Goal: Task Accomplishment & Management: Use online tool/utility

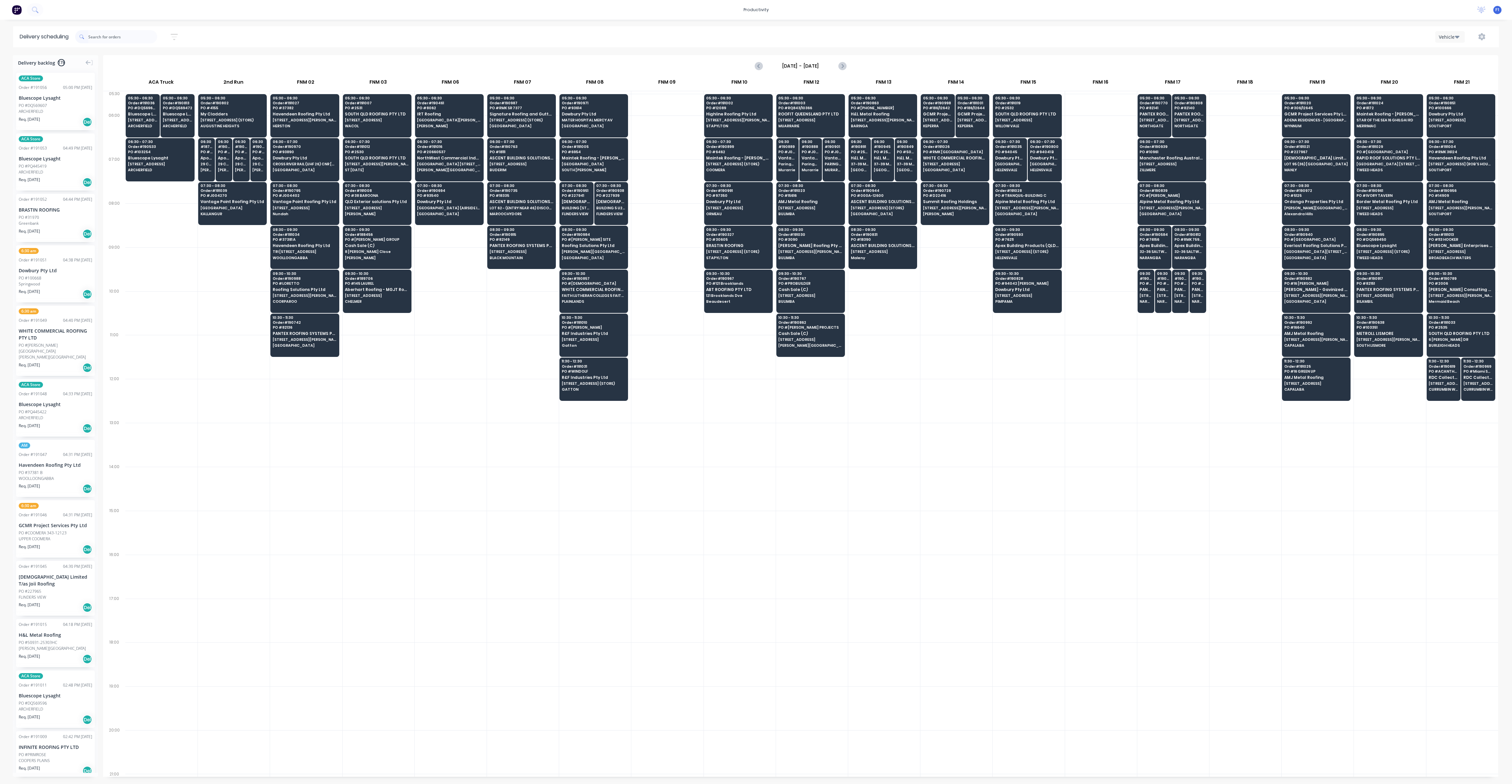
scroll to position [0, 1]
click at [1459, 38] on icon "button" at bounding box center [1457, 36] width 5 height 7
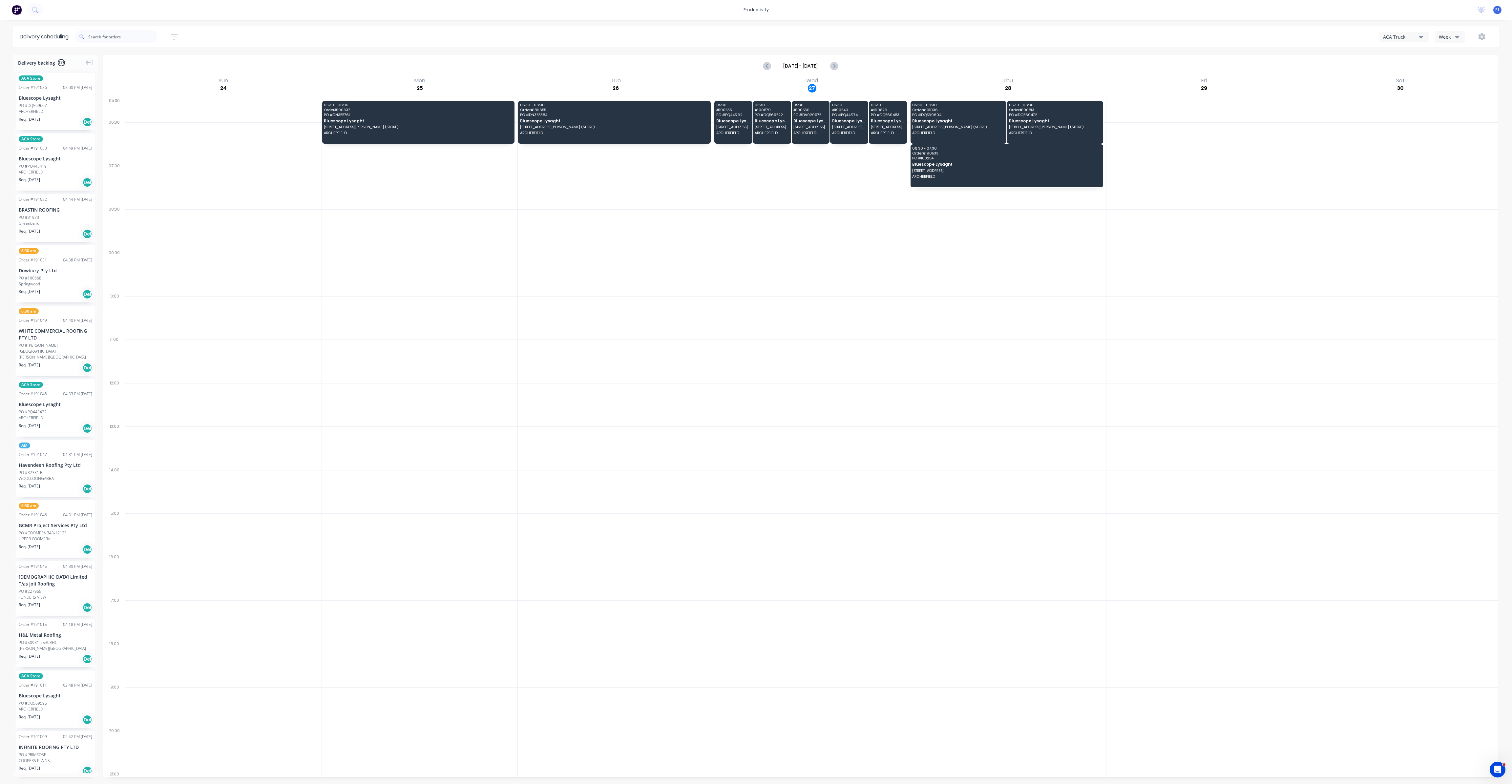
click at [1446, 38] on div "Week" at bounding box center [1448, 37] width 19 height 7
click at [1459, 71] on div "Vehicle" at bounding box center [1468, 67] width 65 height 13
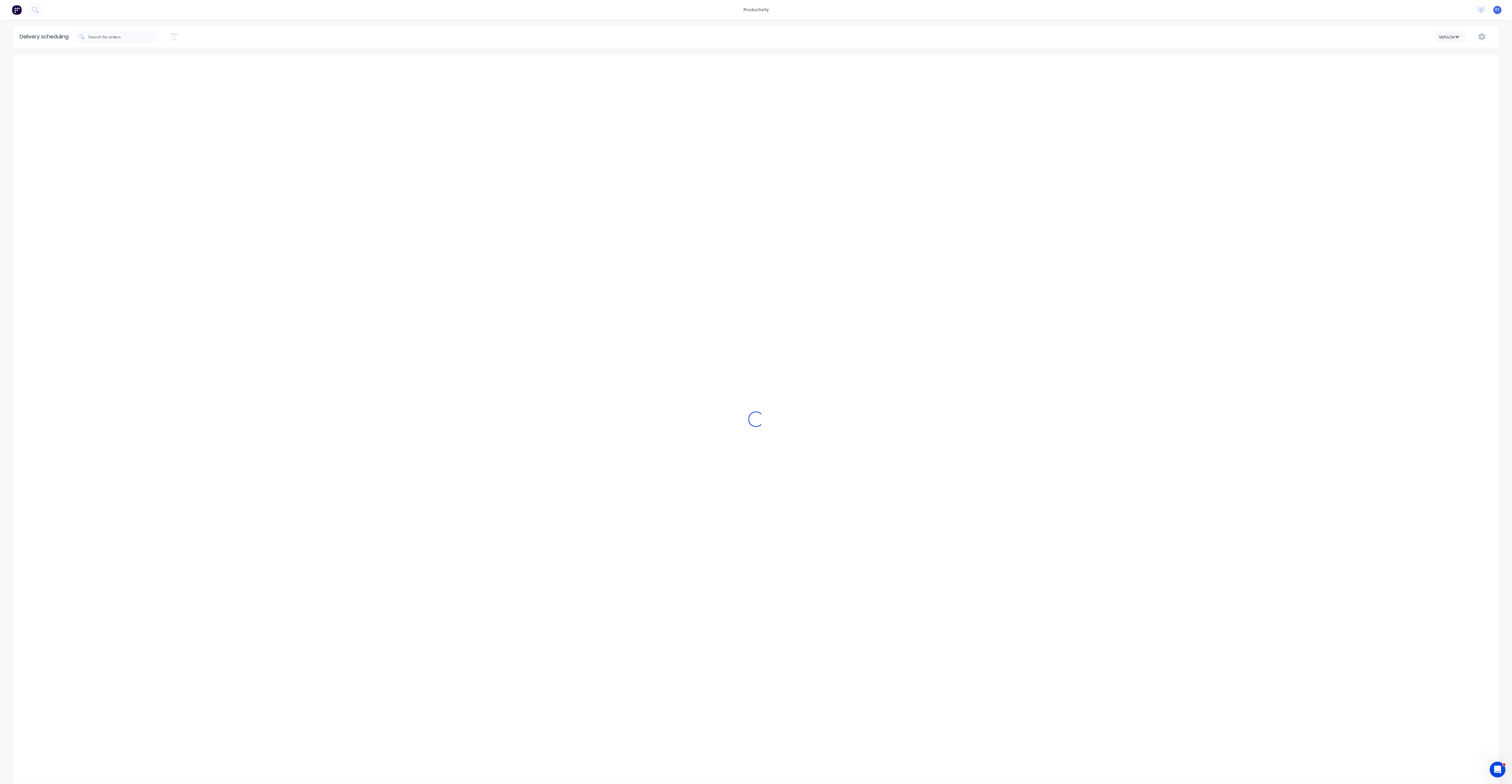
scroll to position [0, 1]
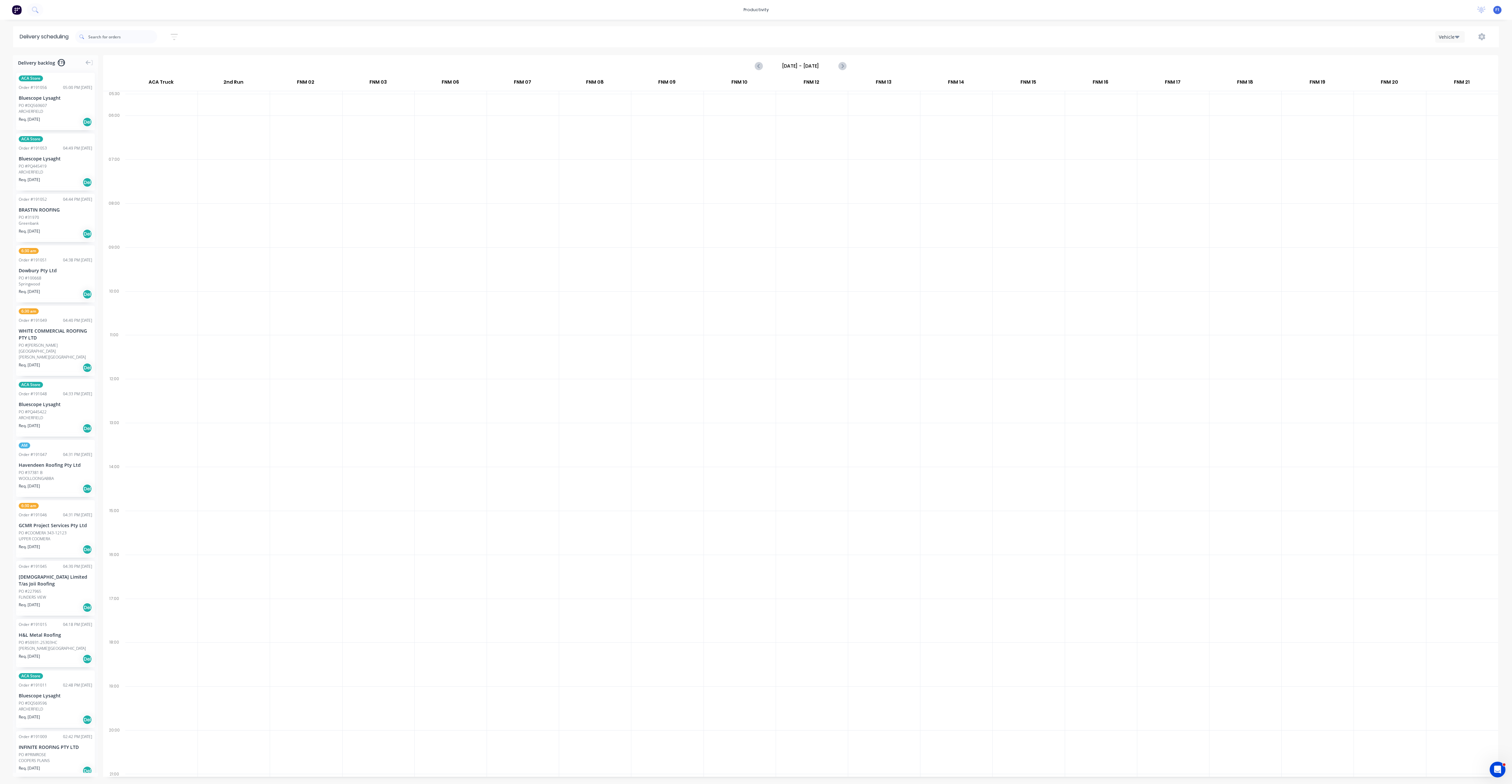
click at [796, 64] on input "Sunday - 24/08/25" at bounding box center [801, 66] width 65 height 10
click at [802, 63] on input "Sunday - 24/08/25" at bounding box center [801, 66] width 65 height 10
click at [830, 151] on div "28" at bounding box center [829, 150] width 10 height 10
type input "[DATE] - [DATE]"
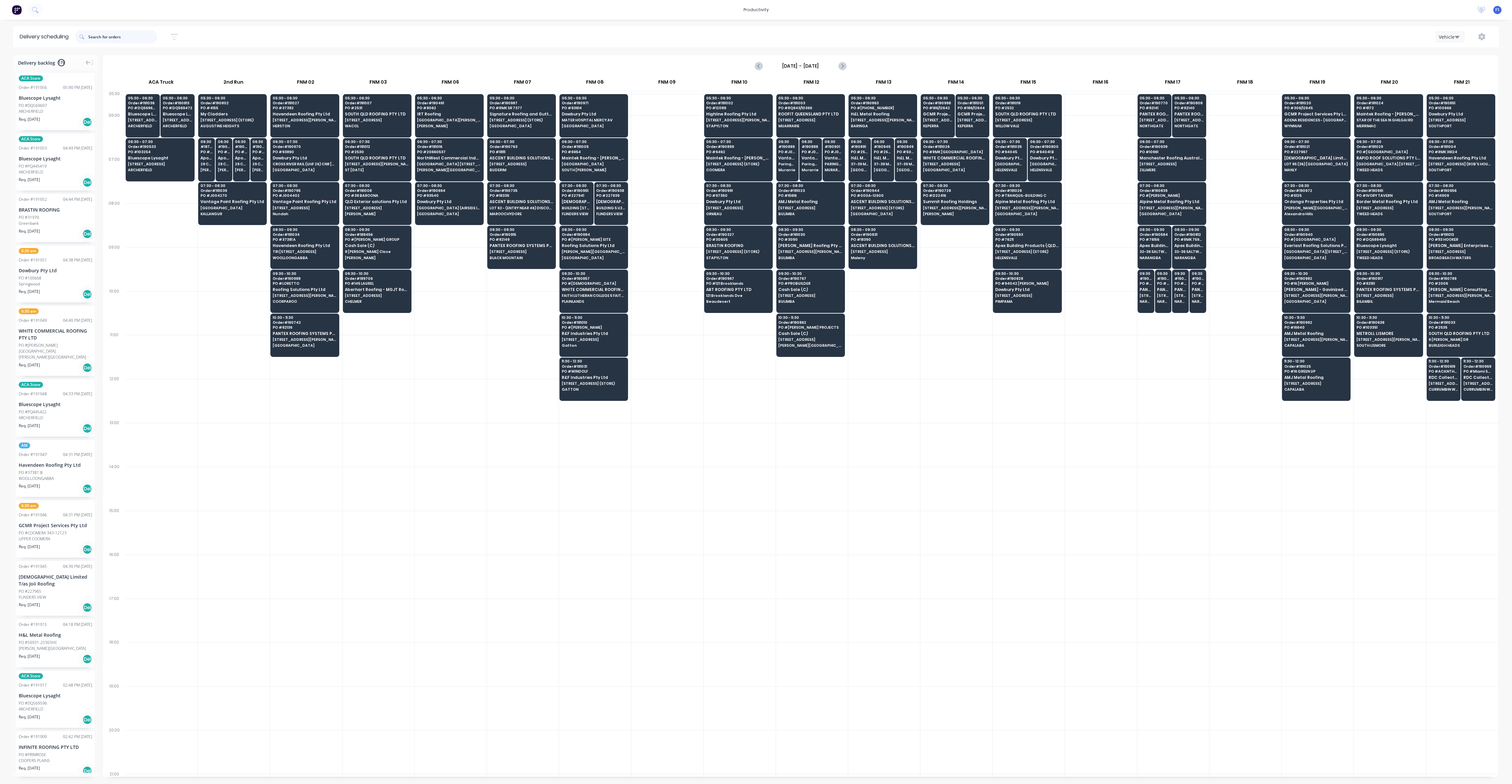
click at [111, 32] on input "text" at bounding box center [122, 36] width 69 height 13
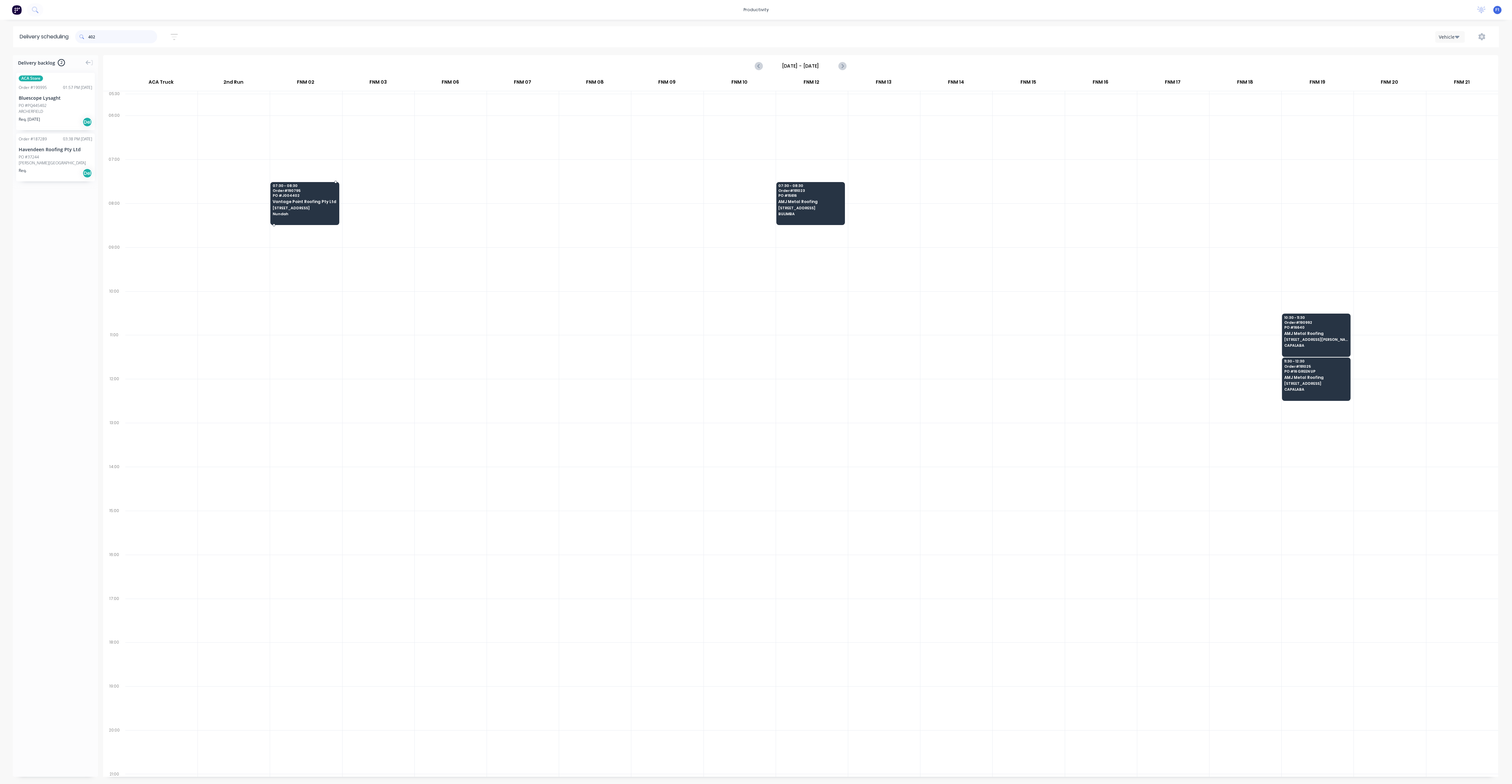
type input "402"
click at [301, 198] on div "07:30 - 08:30 Order # 190795 PO # J004402 Vantage Point Roofing Pty Ltd 621 Nud…" at bounding box center [305, 200] width 68 height 37
